Goal: Find specific page/section: Find specific page/section

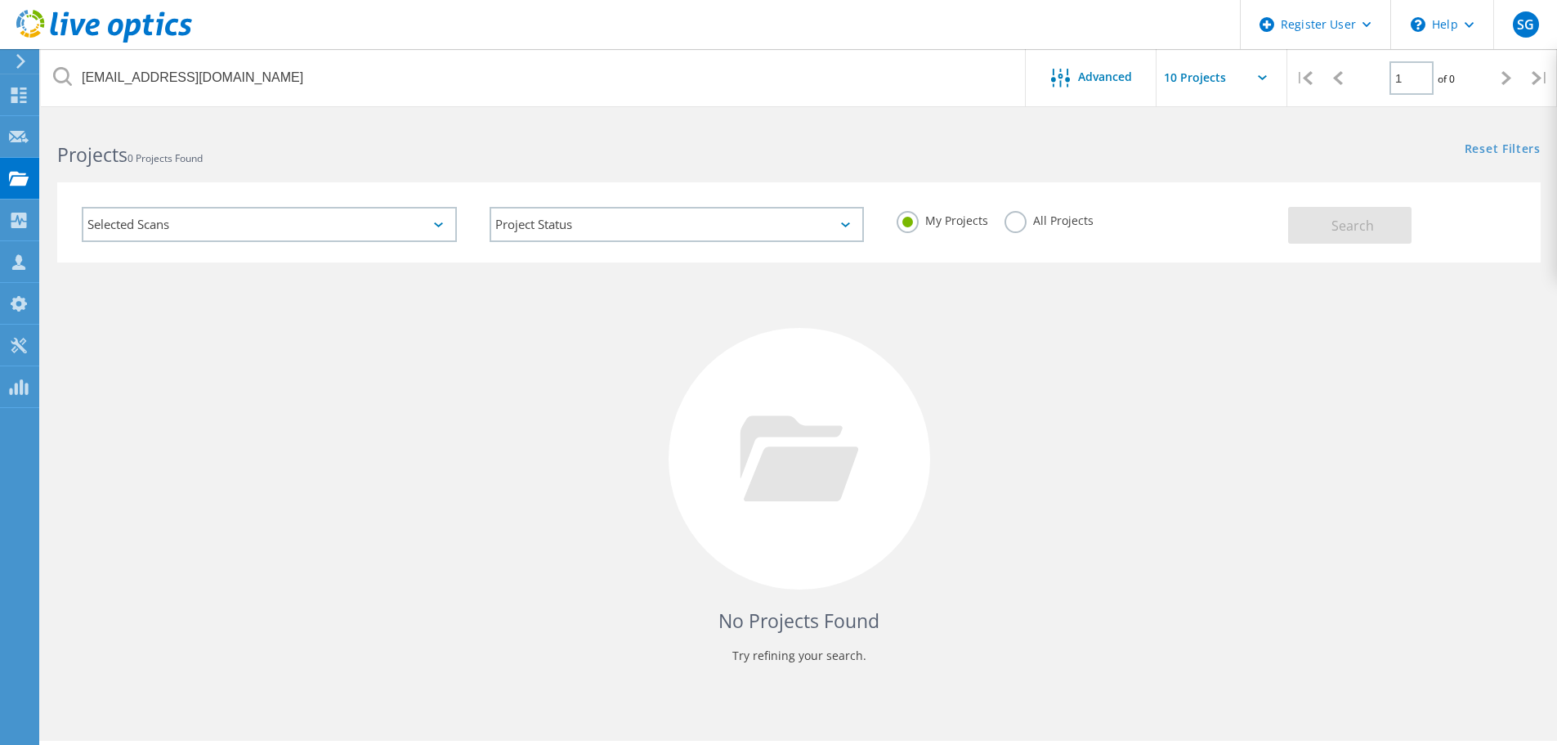
click at [1035, 217] on label "All Projects" at bounding box center [1049, 219] width 89 height 16
click at [0, 0] on input "All Projects" at bounding box center [0, 0] width 0 height 0
click at [1326, 230] on button "Search" at bounding box center [1349, 225] width 123 height 37
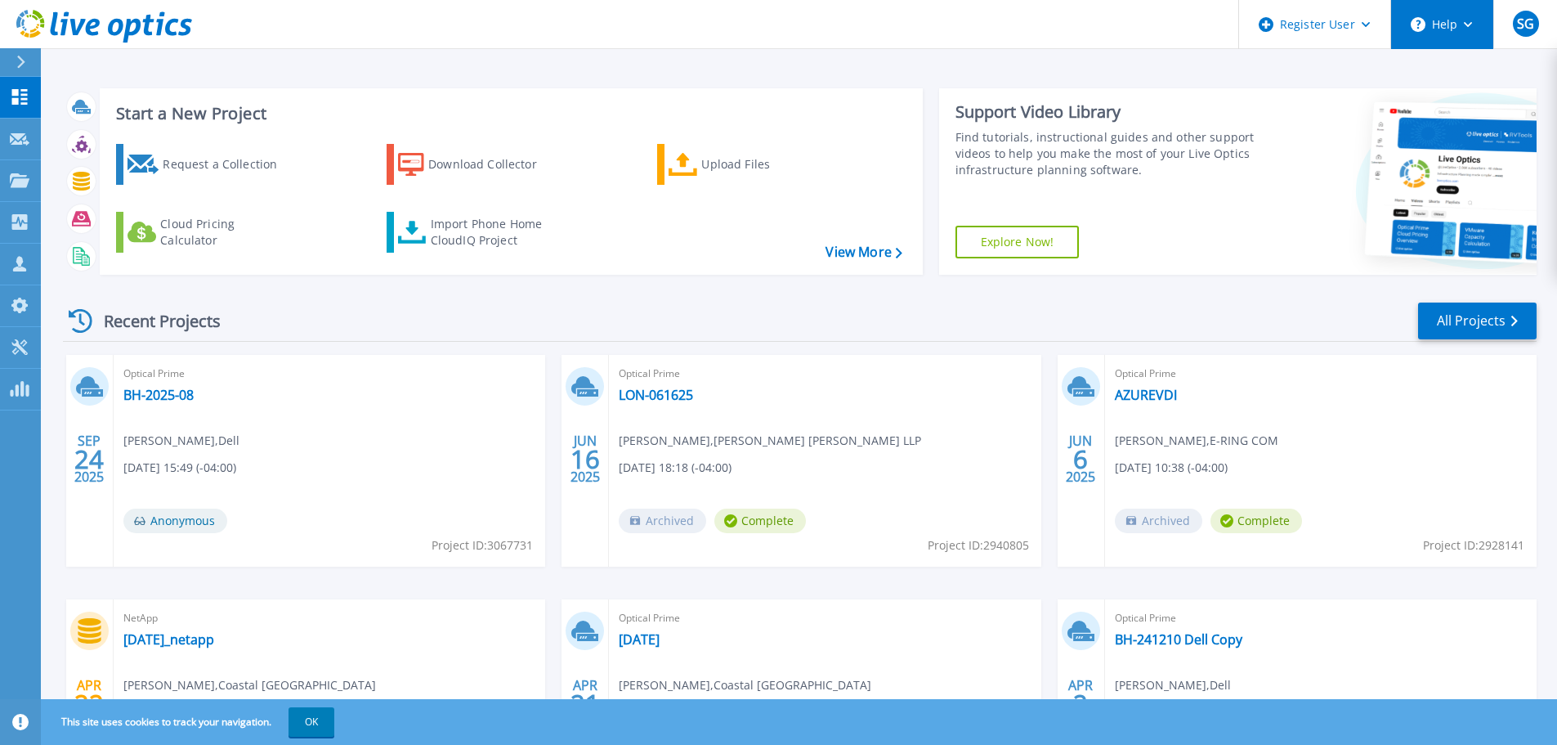
click at [1466, 22] on icon at bounding box center [1468, 25] width 9 height 6
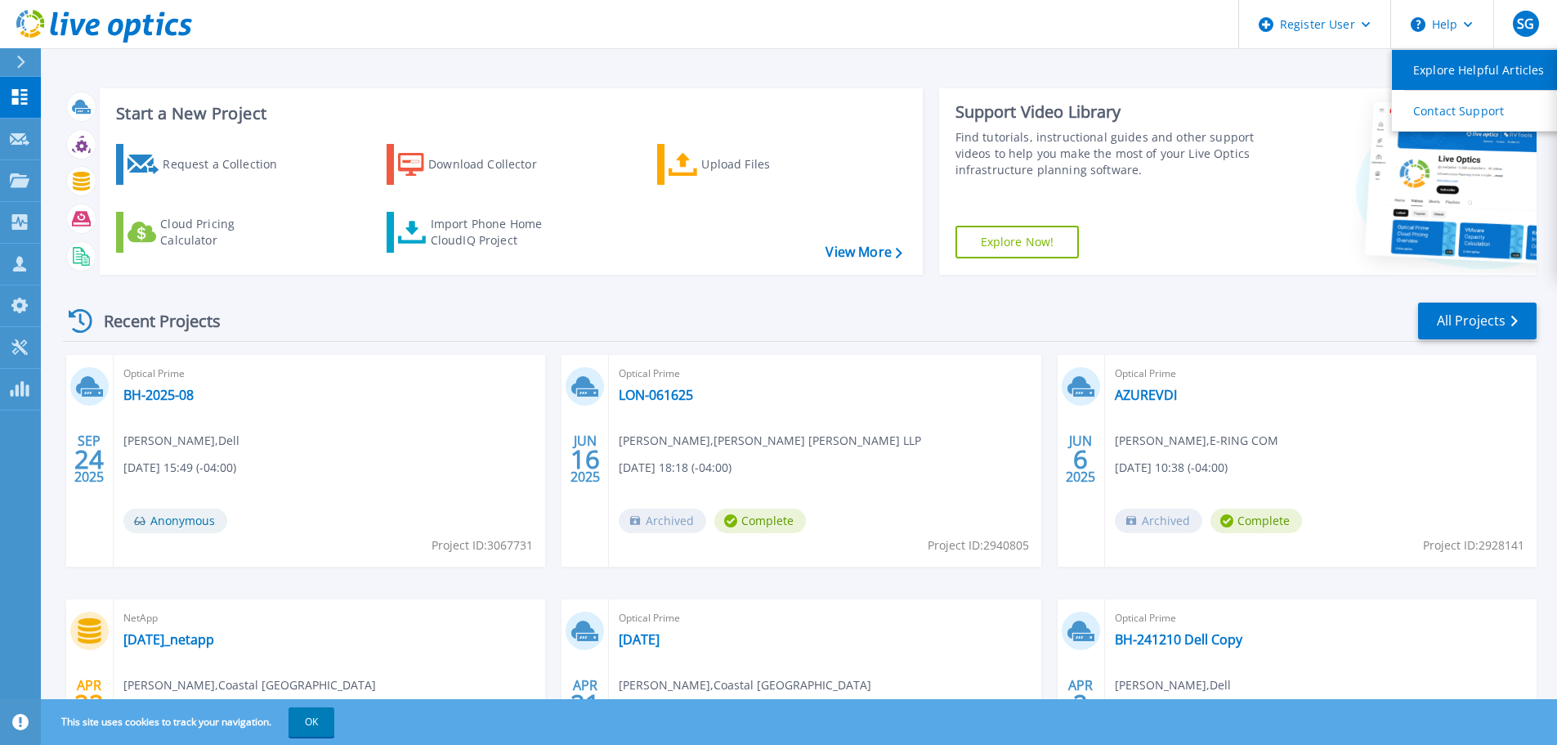
click at [1466, 74] on link "Explore Helpful Articles" at bounding box center [1483, 70] width 182 height 40
